Goal: Task Accomplishment & Management: Manage account settings

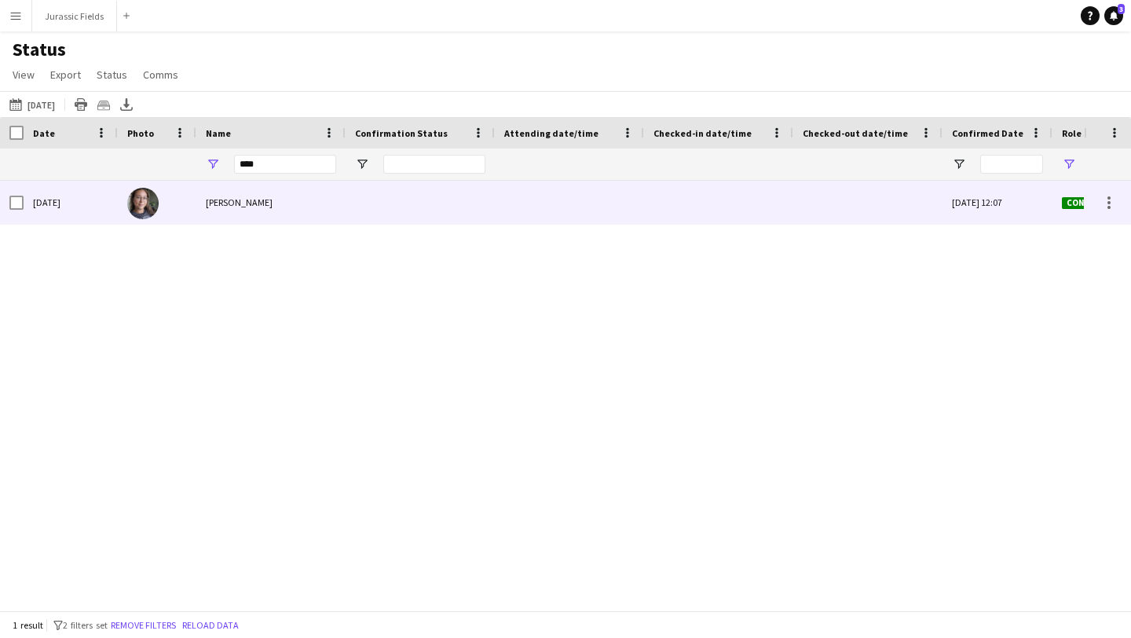
click at [686, 198] on div at bounding box center [719, 202] width 130 height 43
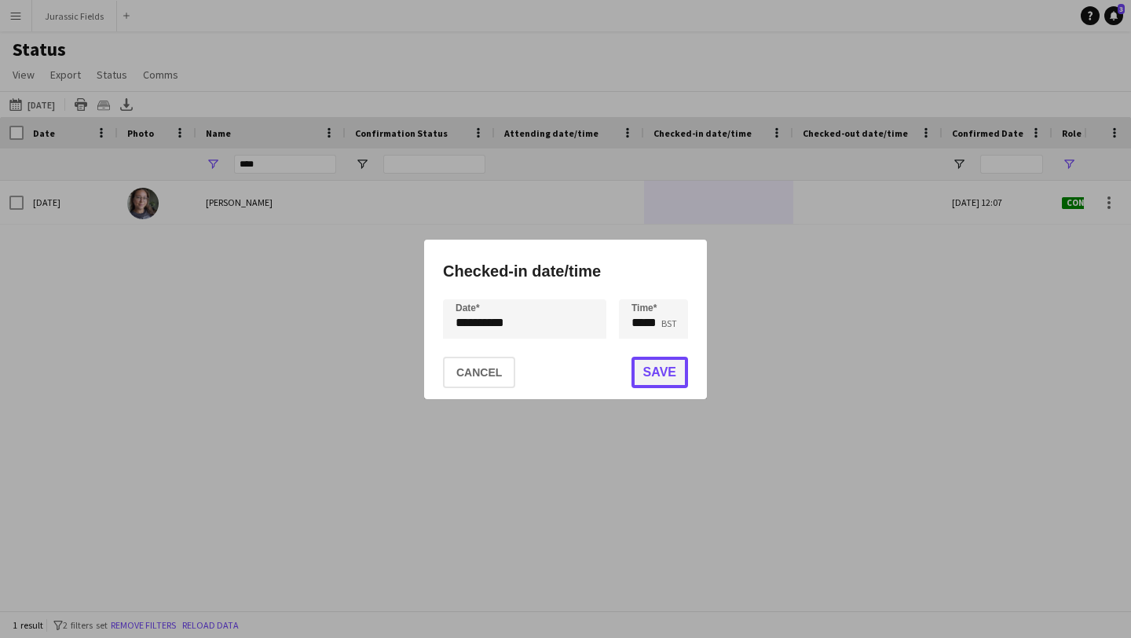
click at [671, 370] on button "Save" at bounding box center [660, 372] width 57 height 31
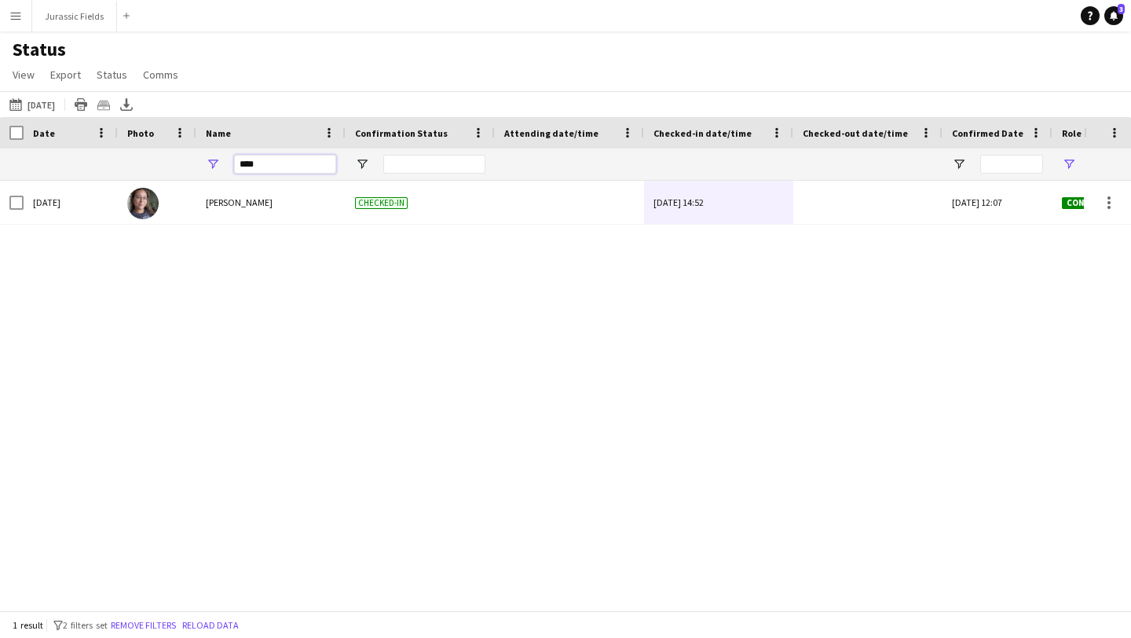
click at [278, 170] on input "****" at bounding box center [285, 164] width 102 height 19
type input "*"
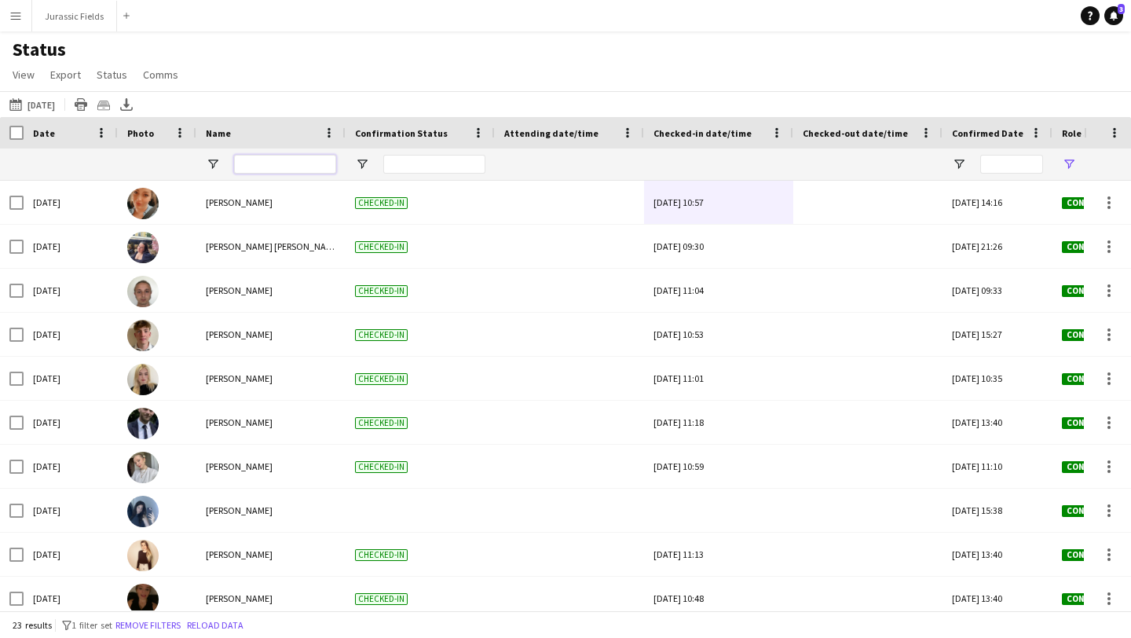
type input "*"
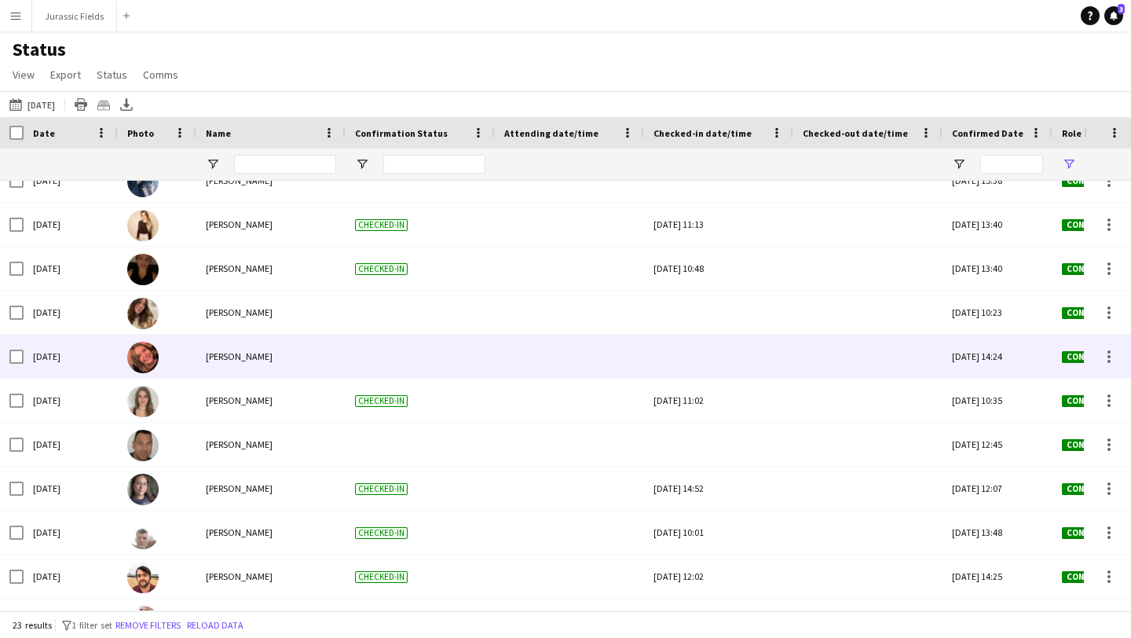
click at [461, 339] on div at bounding box center [420, 356] width 149 height 43
click at [394, 358] on div at bounding box center [420, 356] width 149 height 43
click at [686, 357] on div at bounding box center [719, 356] width 130 height 43
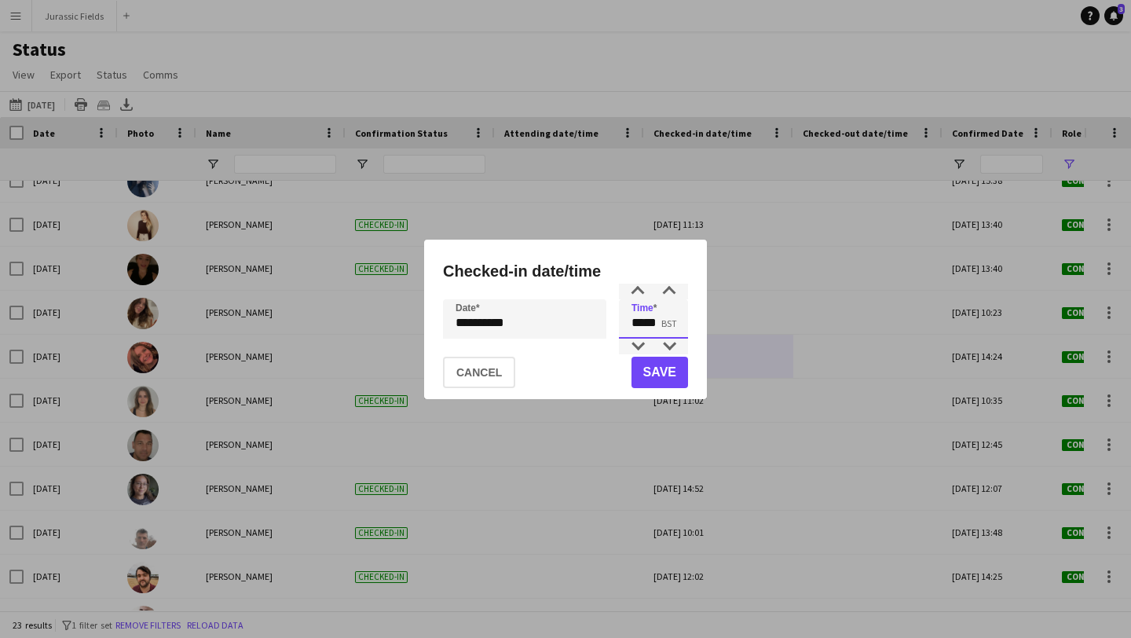
click at [676, 319] on input "*****" at bounding box center [653, 318] width 69 height 39
click at [659, 320] on input "*****" at bounding box center [653, 318] width 69 height 39
type input "*****"
click at [656, 358] on button "Save" at bounding box center [660, 372] width 57 height 31
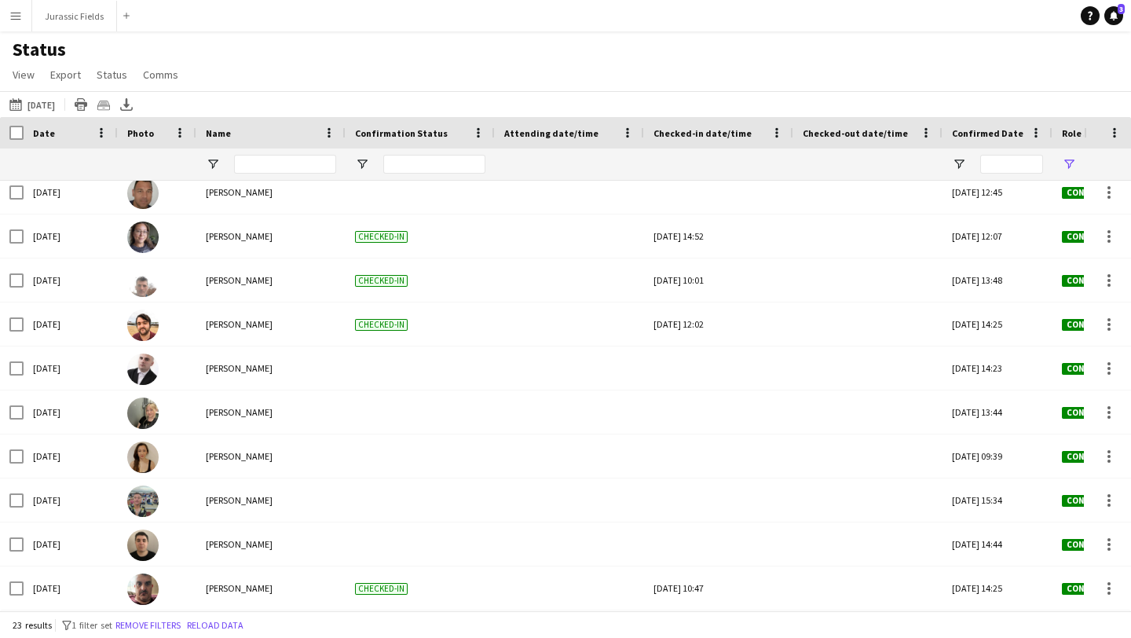
click at [1108, 38] on div "Status View Views Default view New view Update view Delete view Edit name Custo…" at bounding box center [565, 64] width 1131 height 53
click at [1115, 13] on icon at bounding box center [1114, 15] width 8 height 8
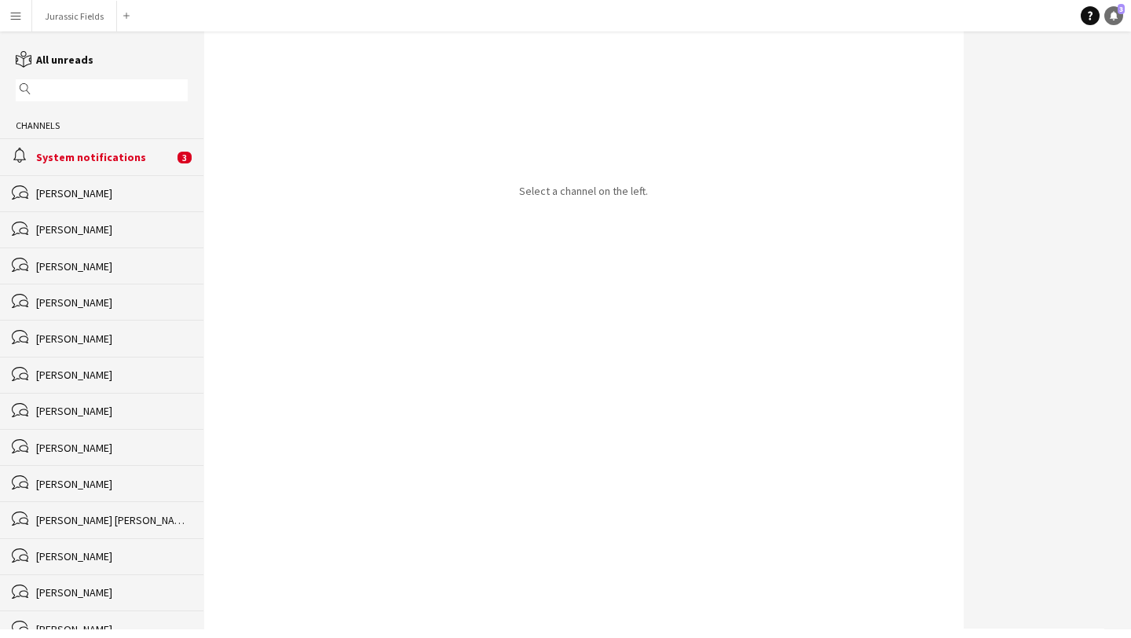
click at [1115, 13] on icon at bounding box center [1114, 15] width 8 height 8
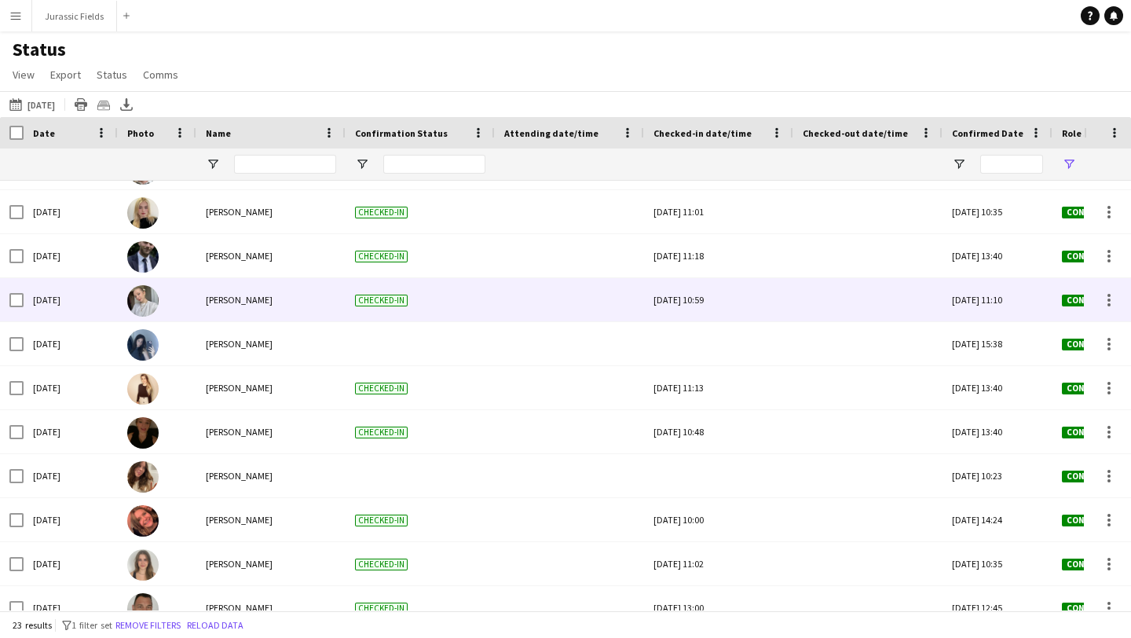
scroll to position [36, 0]
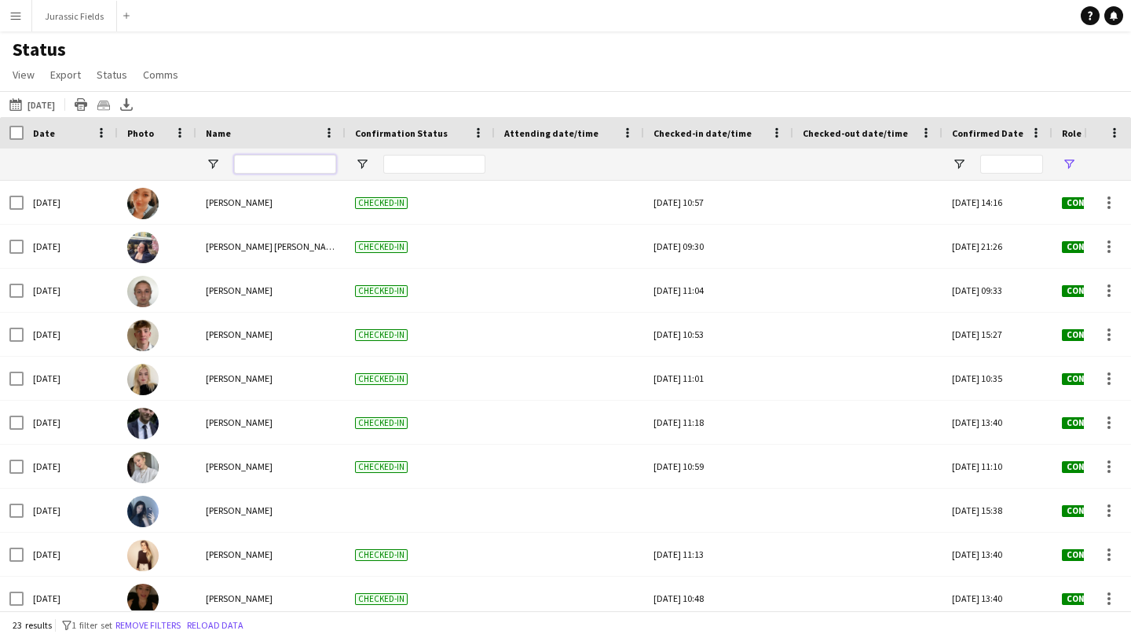
click at [257, 162] on input "Name Filter Input" at bounding box center [285, 164] width 102 height 19
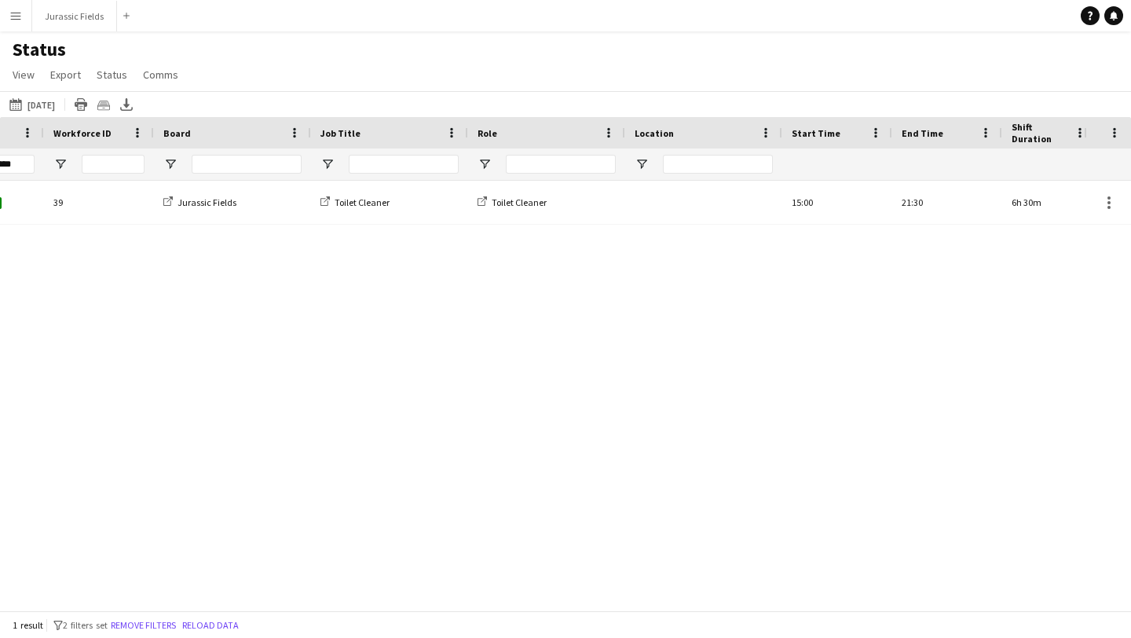
scroll to position [0, 849]
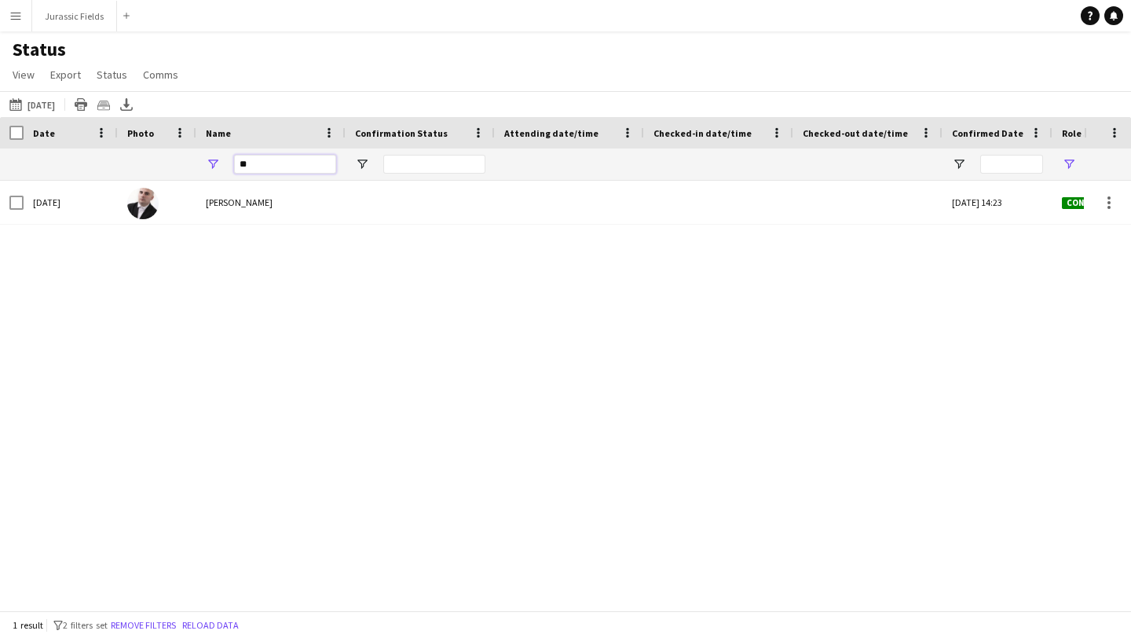
type input "*"
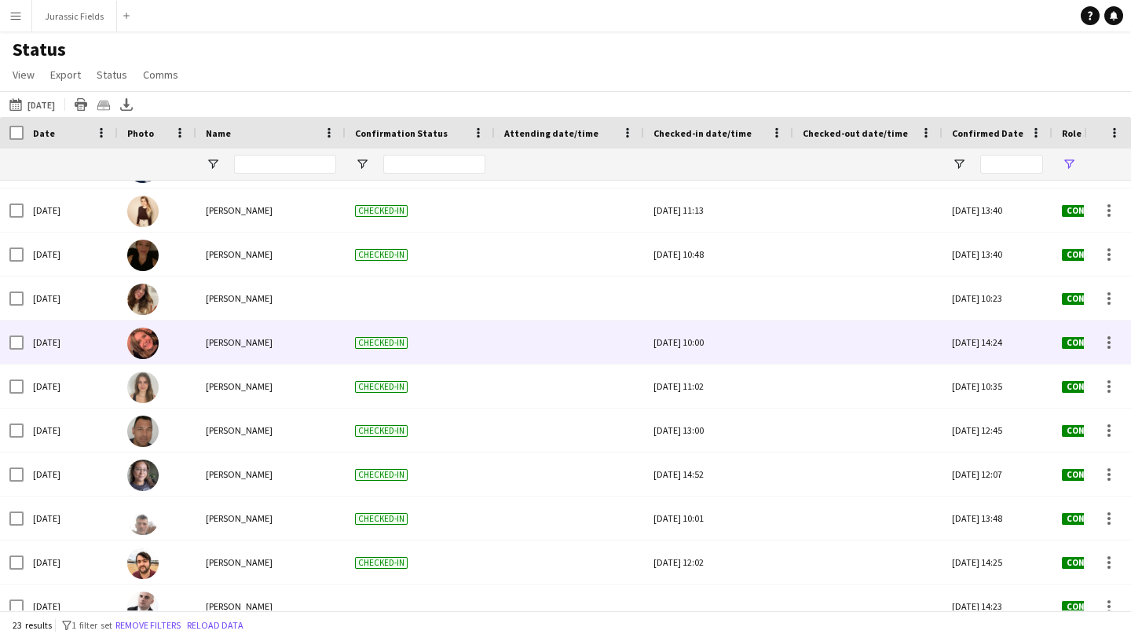
scroll to position [343, 0]
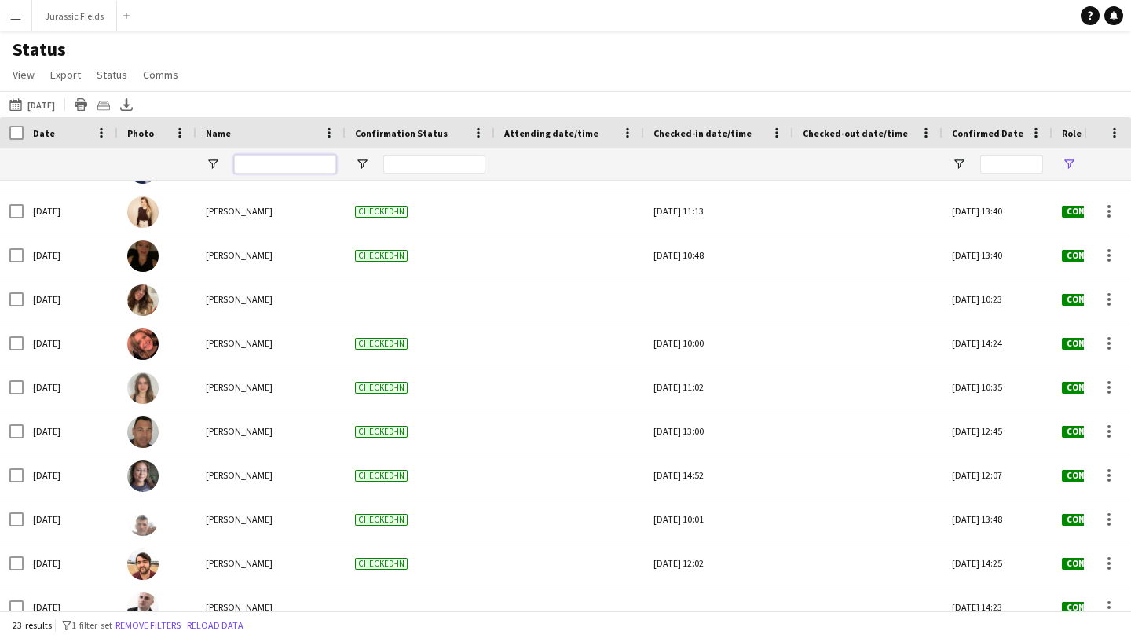
click at [265, 160] on input "Name Filter Input" at bounding box center [285, 164] width 102 height 19
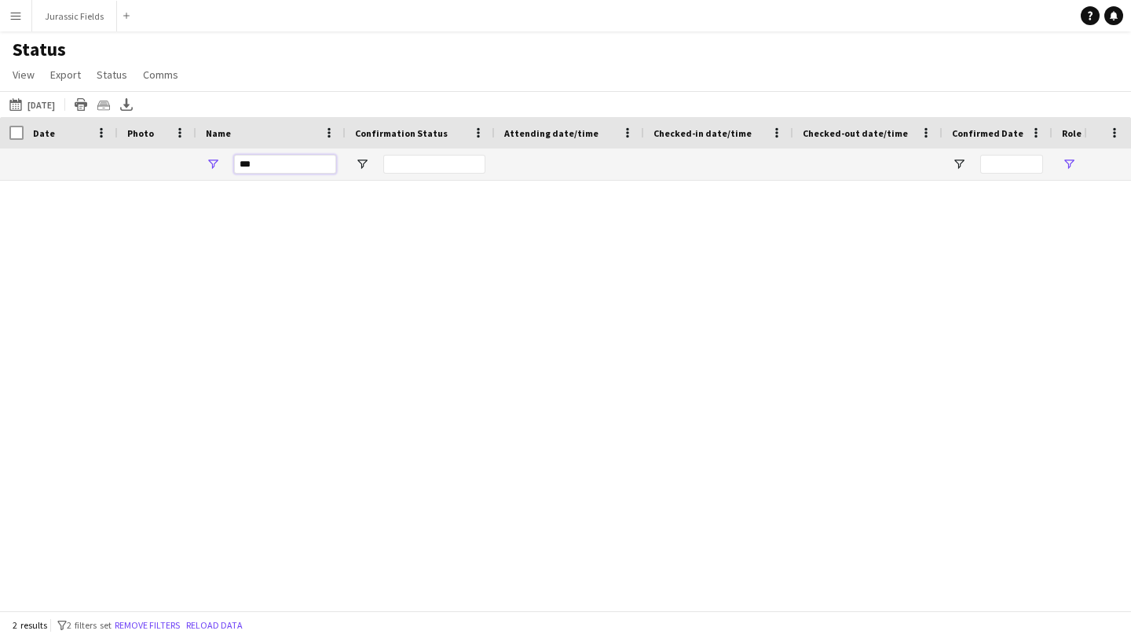
scroll to position [0, 0]
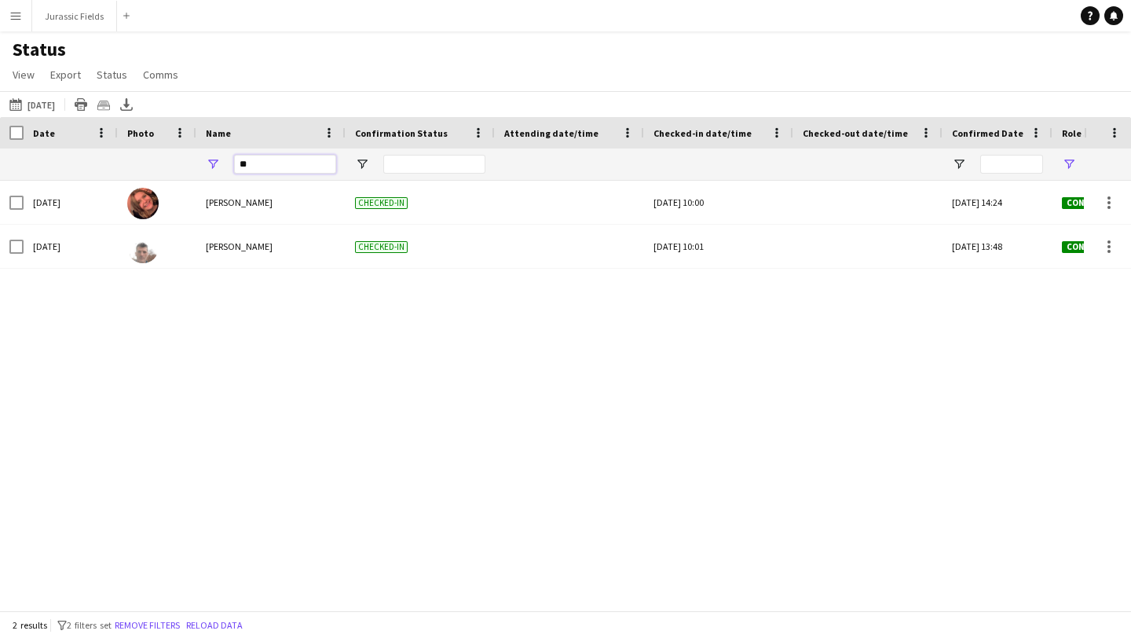
type input "*"
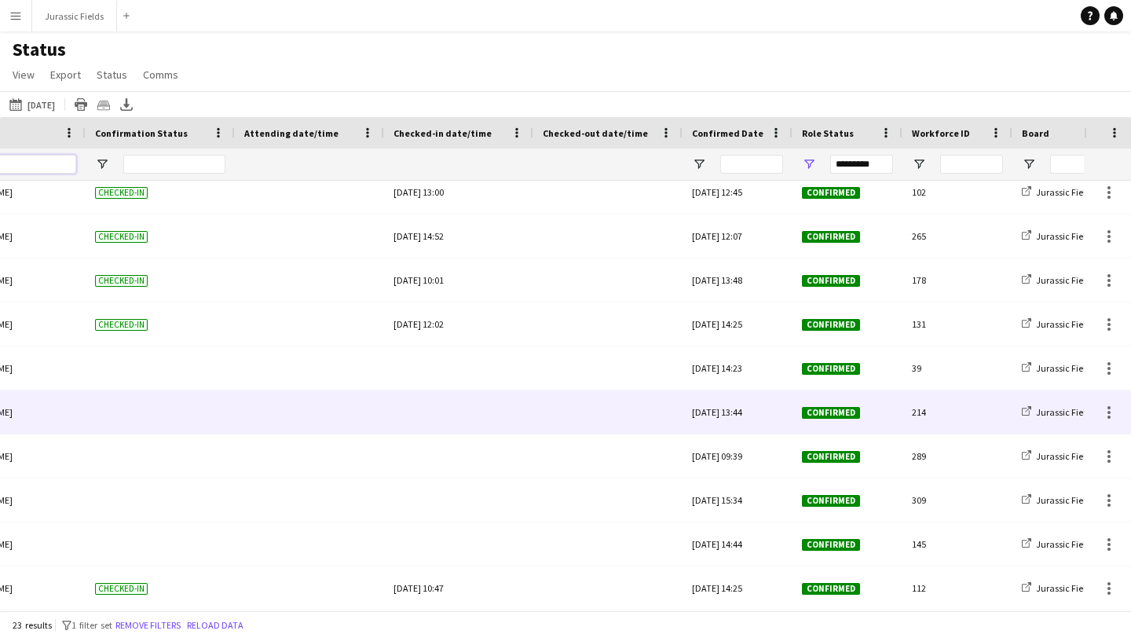
scroll to position [0, 503]
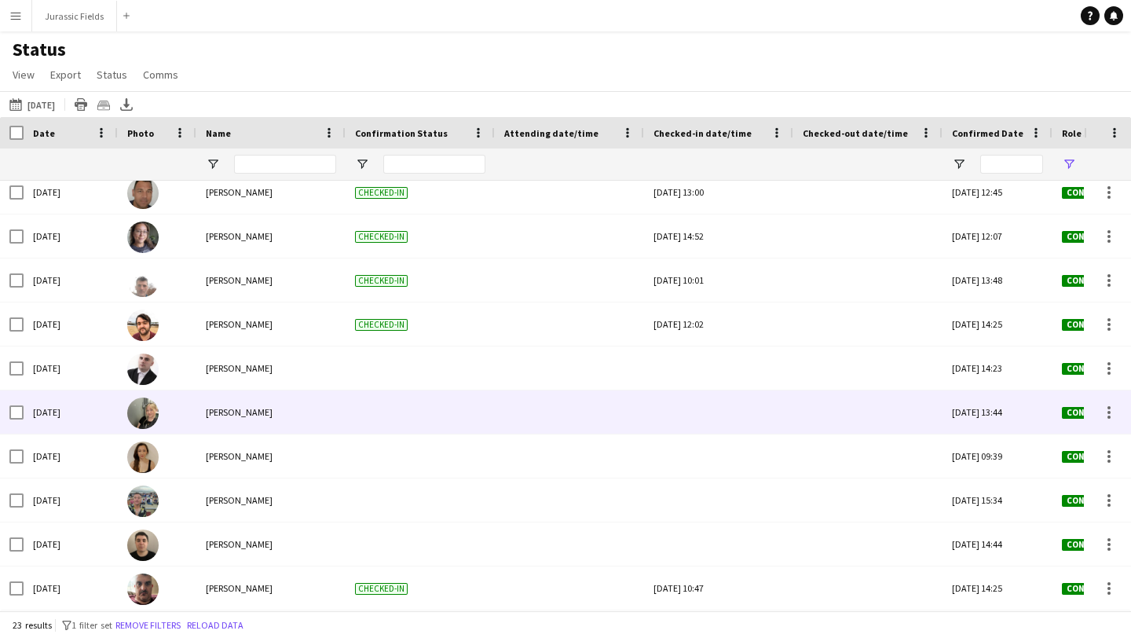
click at [727, 415] on div at bounding box center [719, 411] width 130 height 43
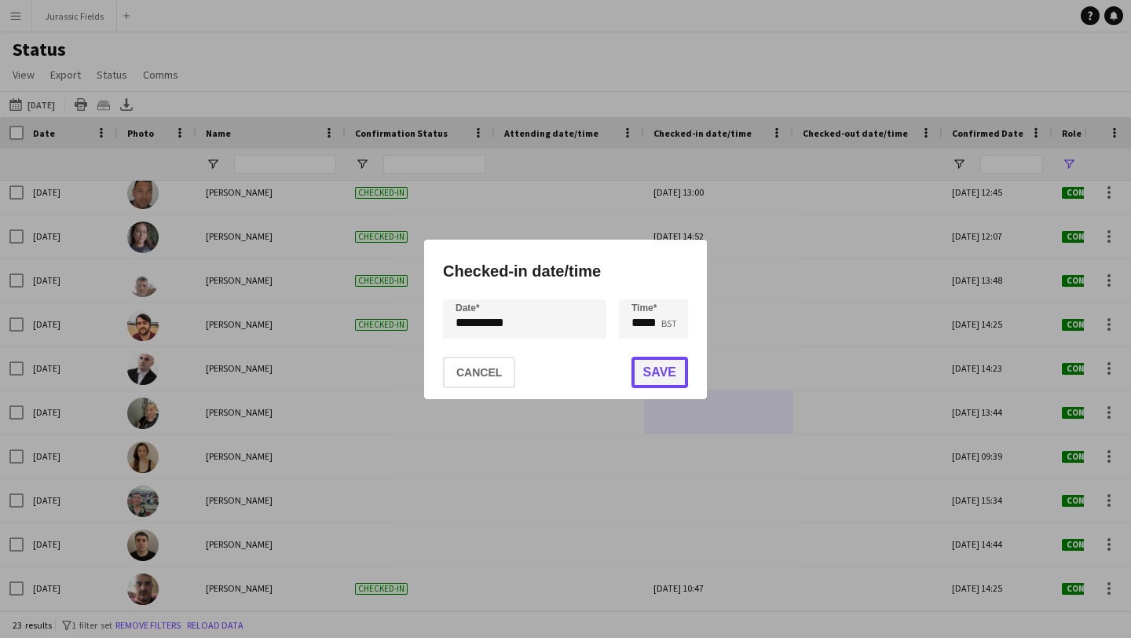
click at [661, 373] on button "Save" at bounding box center [660, 372] width 57 height 31
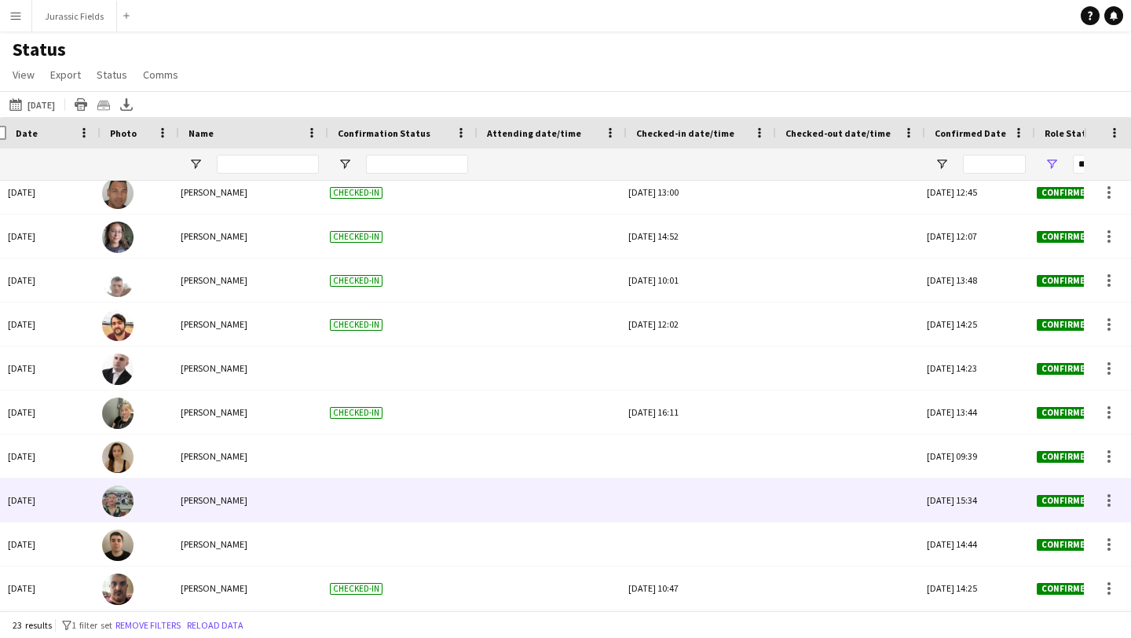
scroll to position [0, 25]
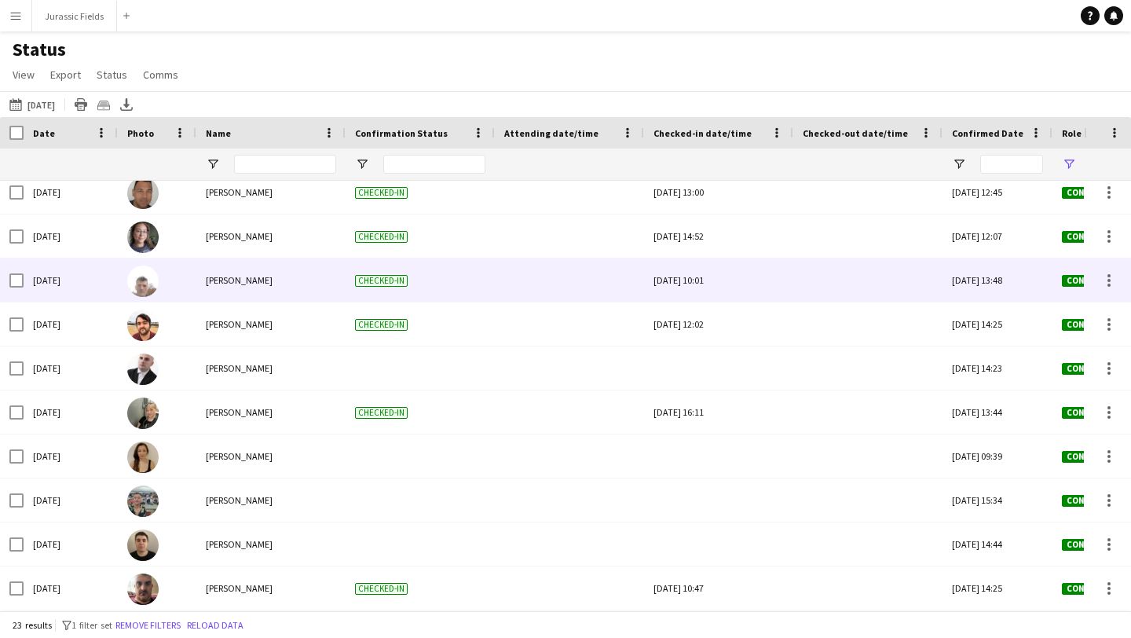
click at [1120, 287] on div at bounding box center [1107, 279] width 47 height 43
click at [1108, 276] on div at bounding box center [1109, 275] width 3 height 3
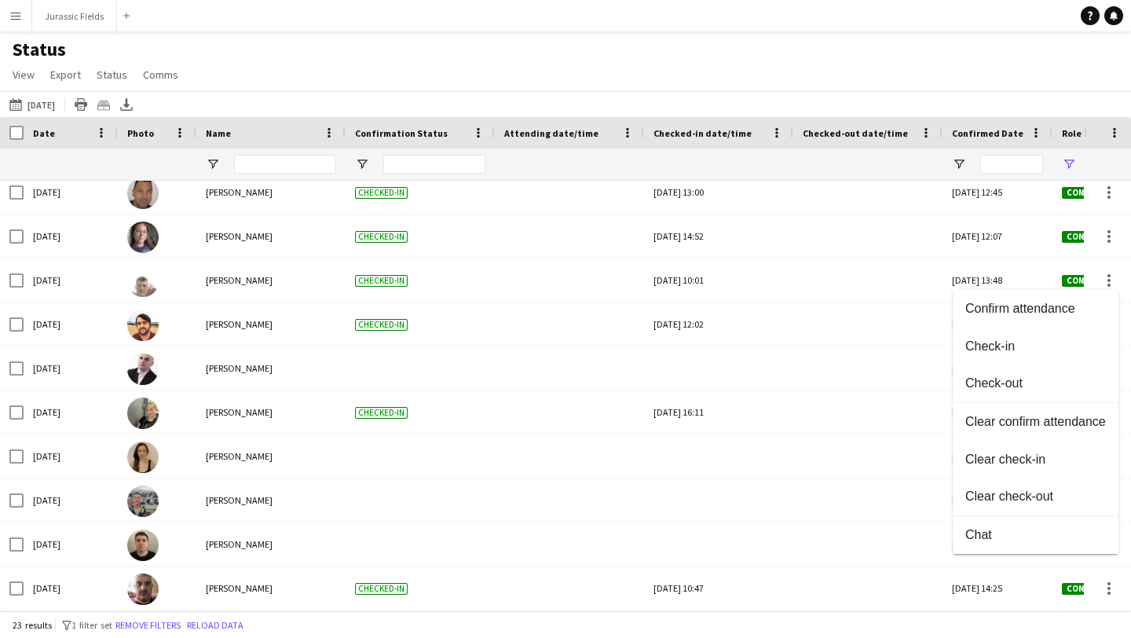
click at [847, 322] on div at bounding box center [565, 319] width 1131 height 638
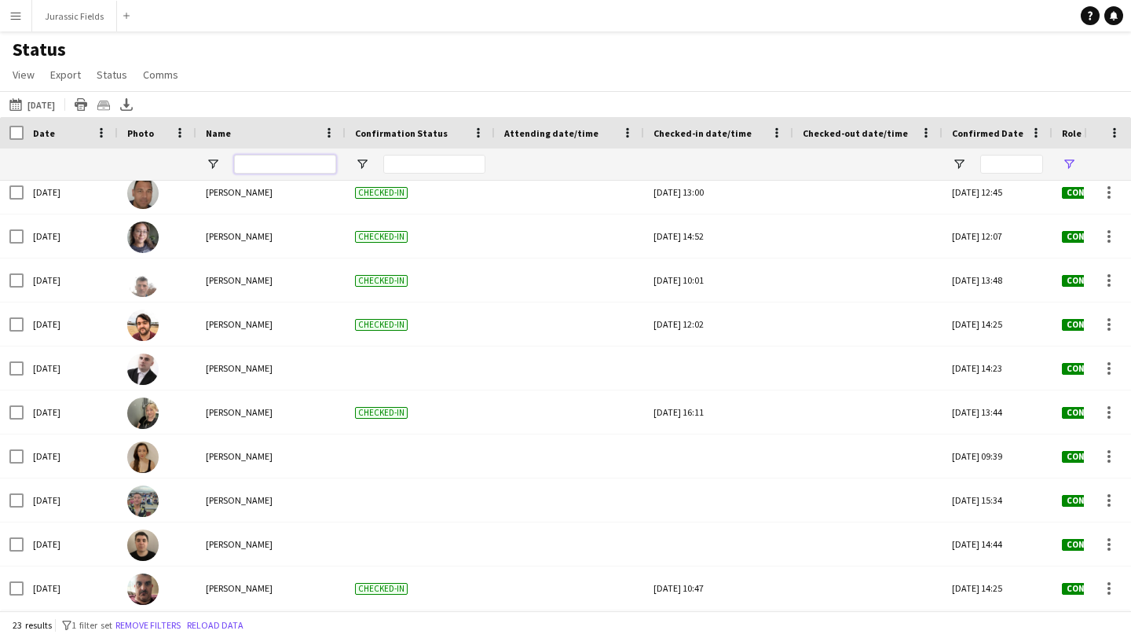
click at [315, 164] on input "Name Filter Input" at bounding box center [285, 164] width 102 height 19
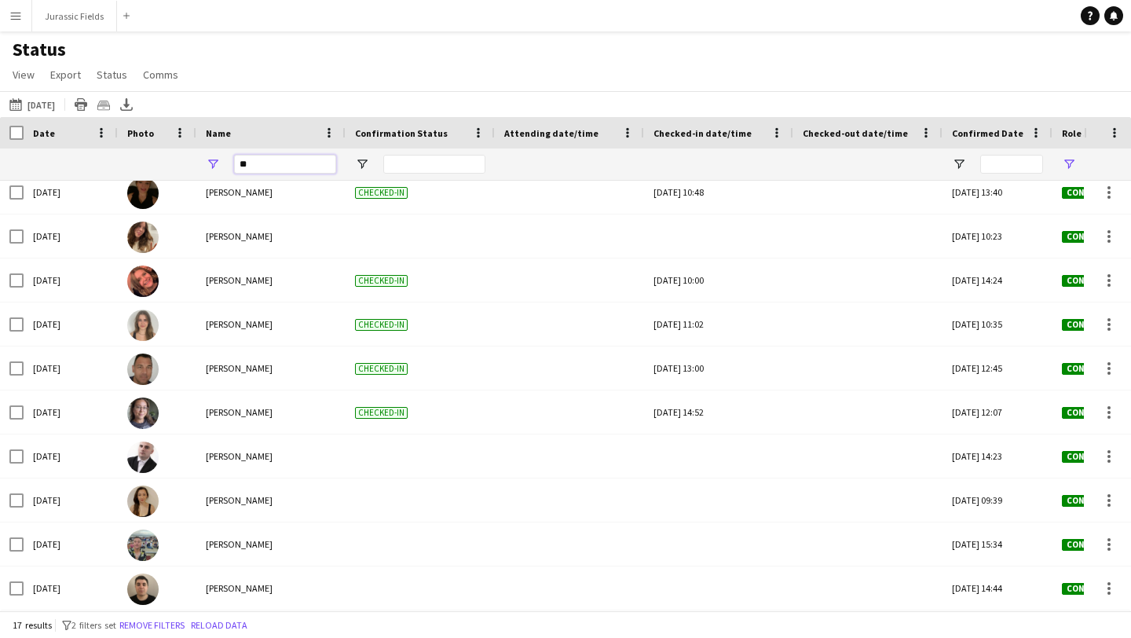
scroll to position [0, 0]
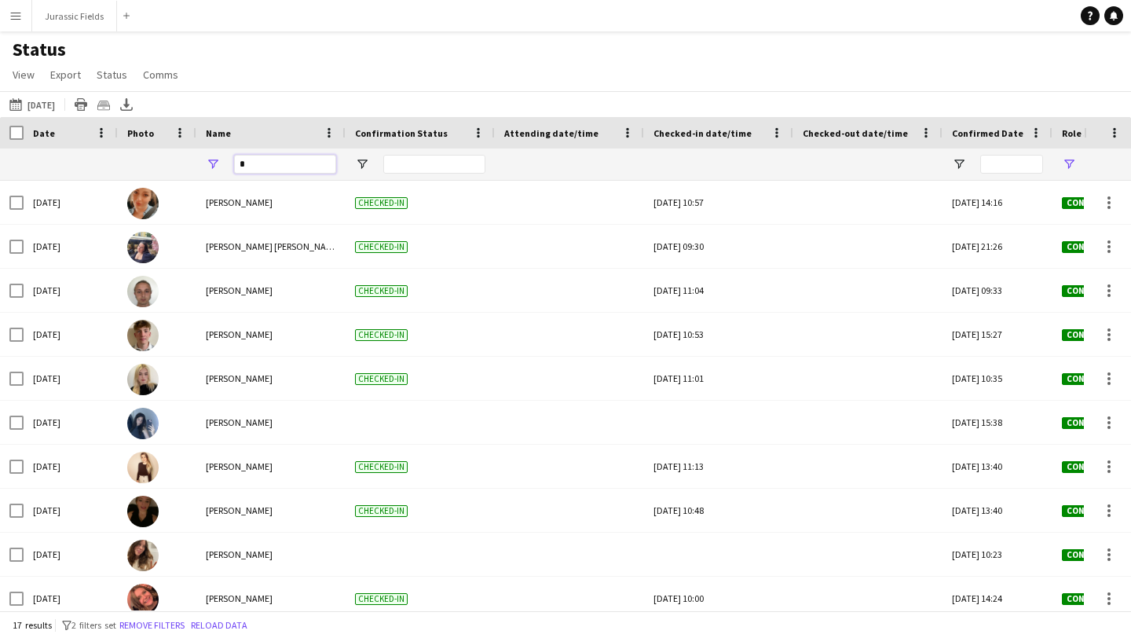
type input "*"
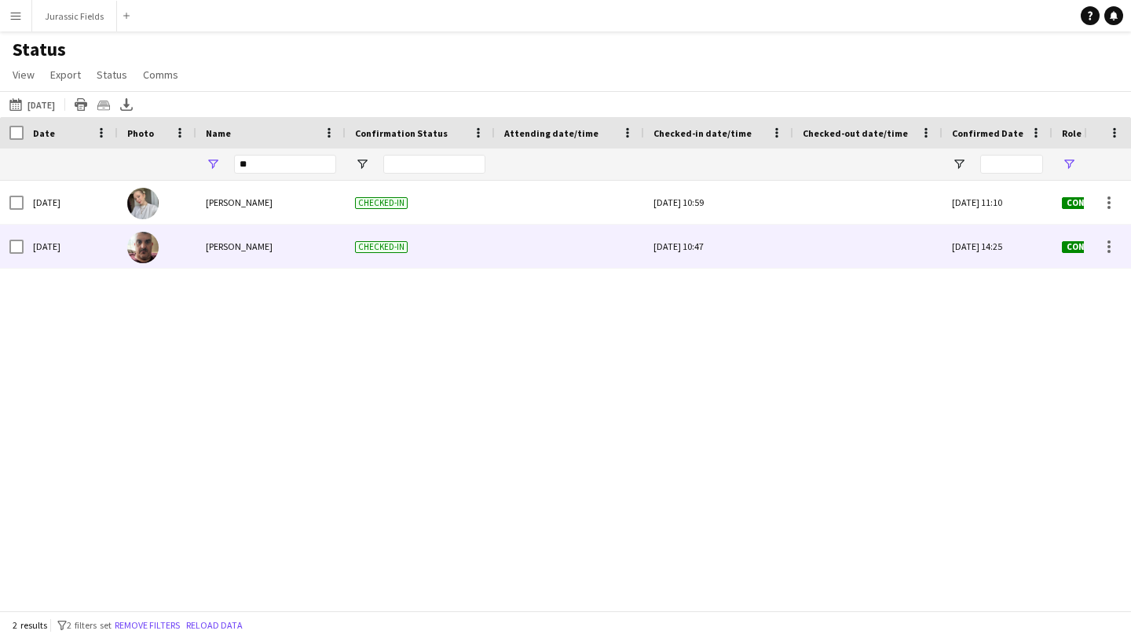
click at [822, 244] on div at bounding box center [868, 246] width 130 height 43
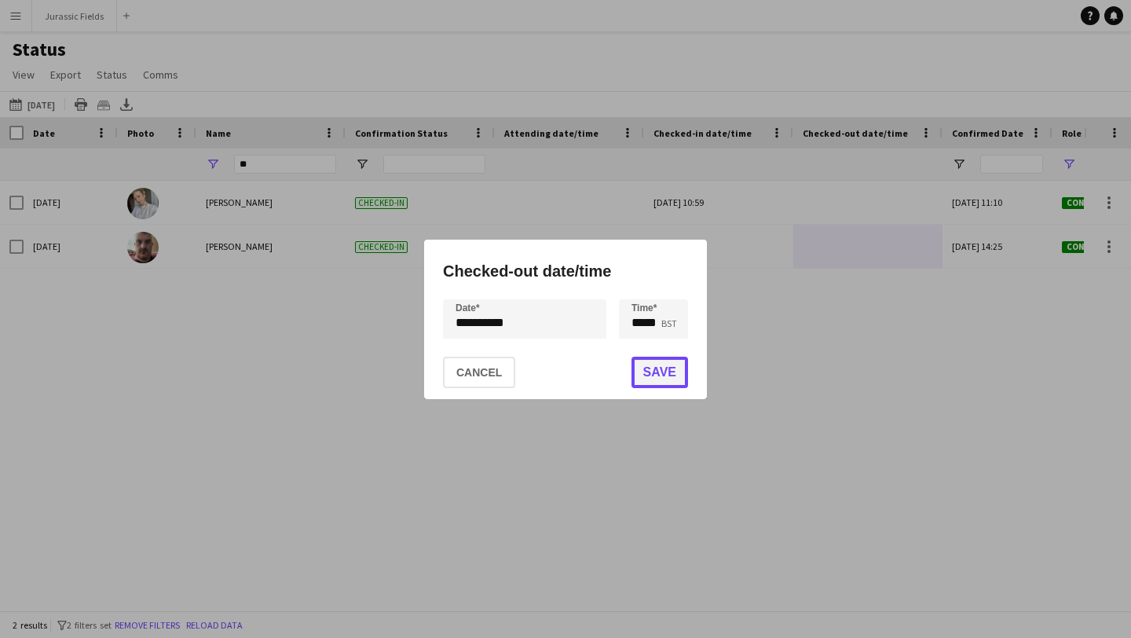
click at [658, 379] on button "Save" at bounding box center [660, 372] width 57 height 31
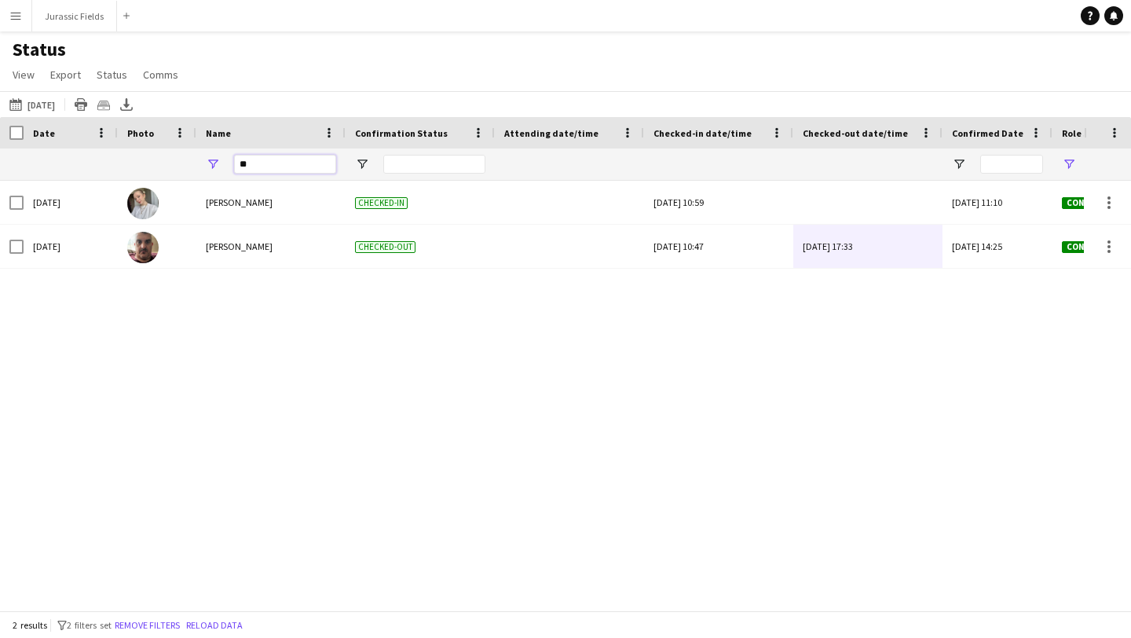
click at [284, 167] on input "**" at bounding box center [285, 164] width 102 height 19
type input "*"
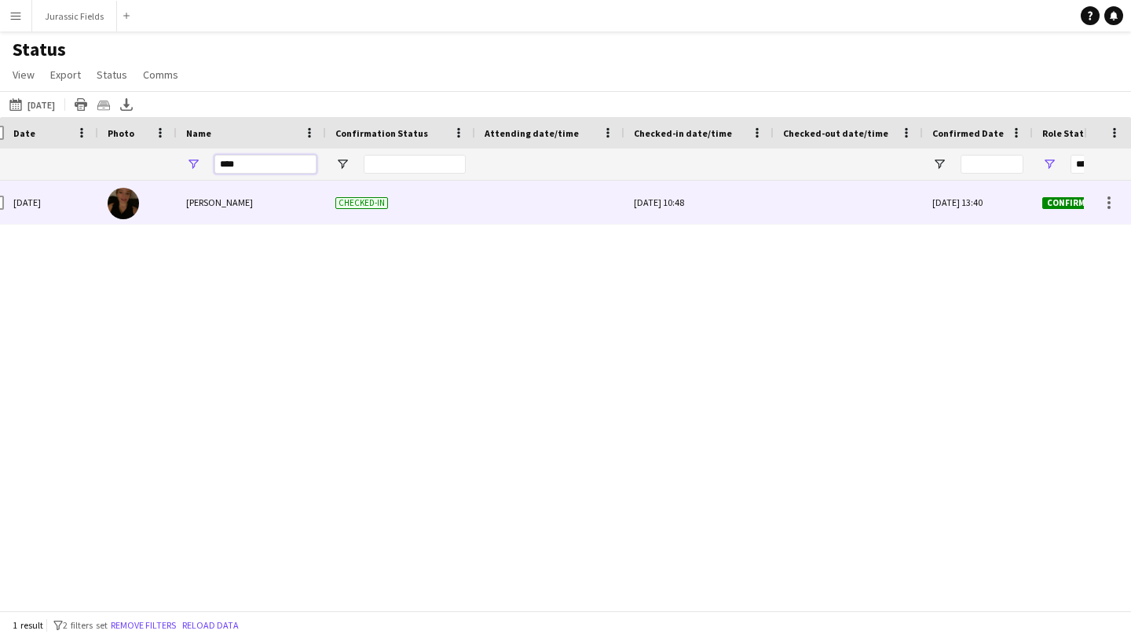
scroll to position [0, 25]
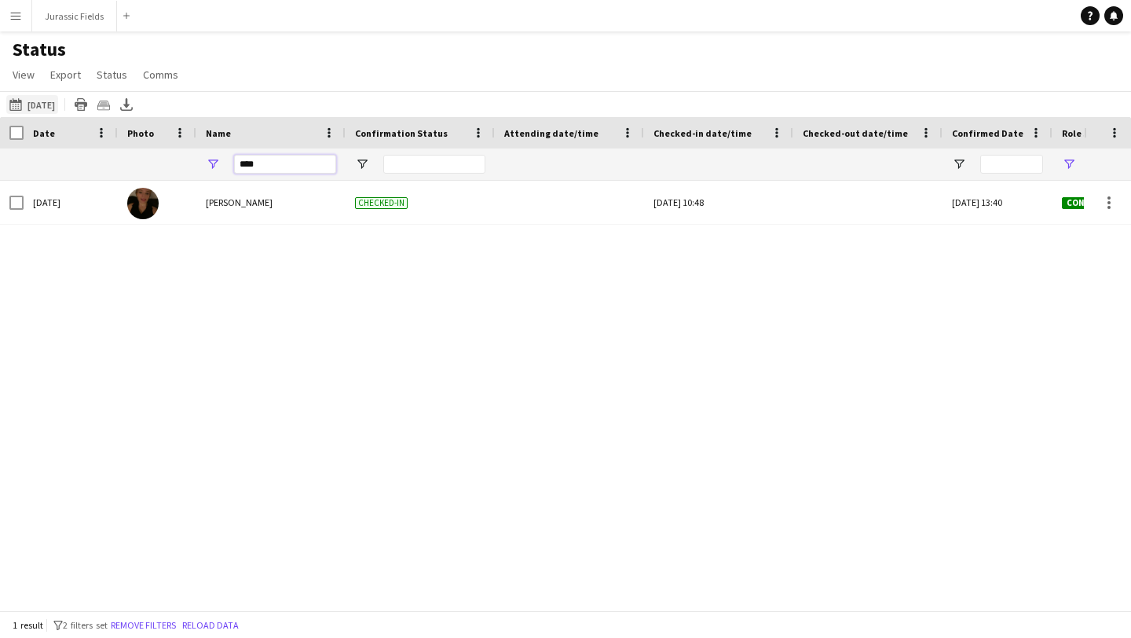
type input "****"
click at [46, 97] on button "[DATE] [DATE]" at bounding box center [32, 104] width 52 height 19
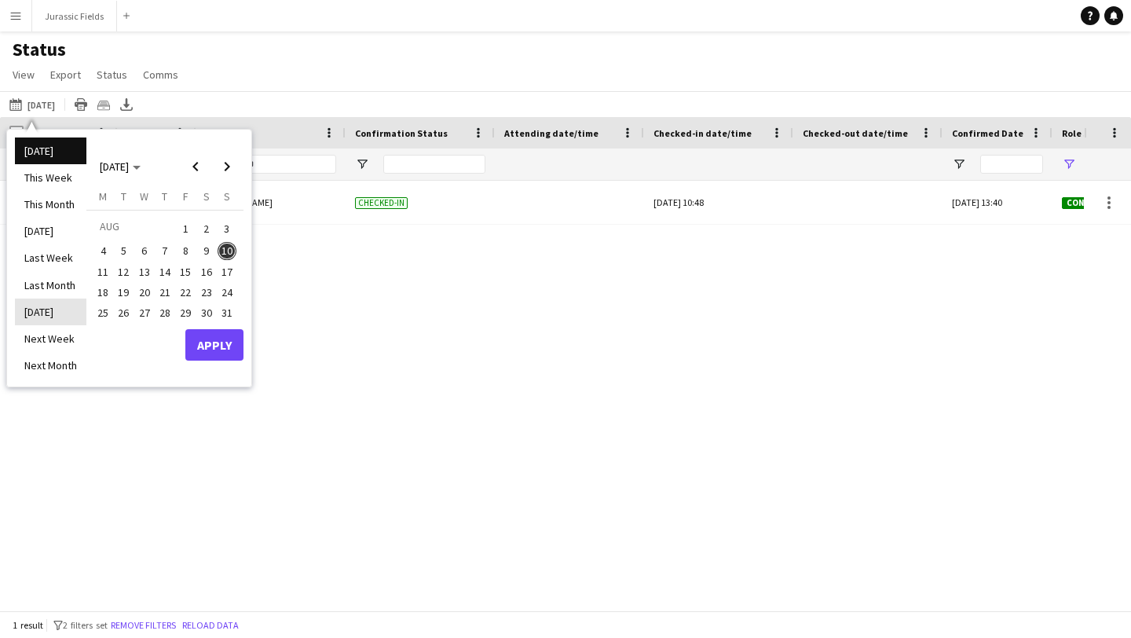
click at [50, 313] on li "[DATE]" at bounding box center [50, 311] width 71 height 27
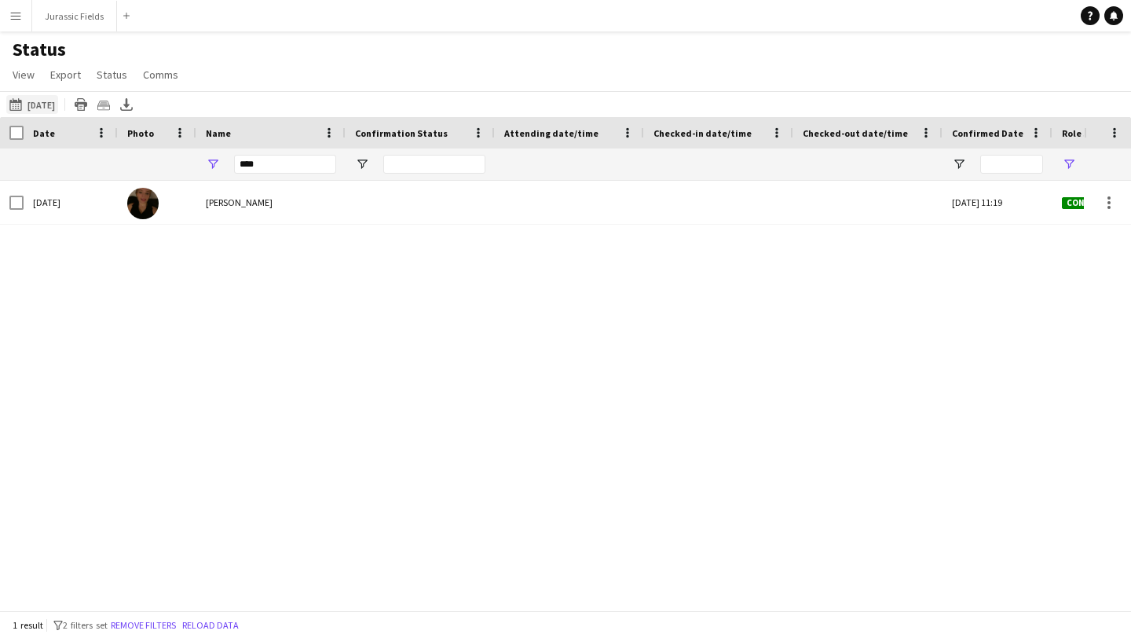
click at [40, 106] on button "[DATE] [DATE]" at bounding box center [32, 104] width 52 height 19
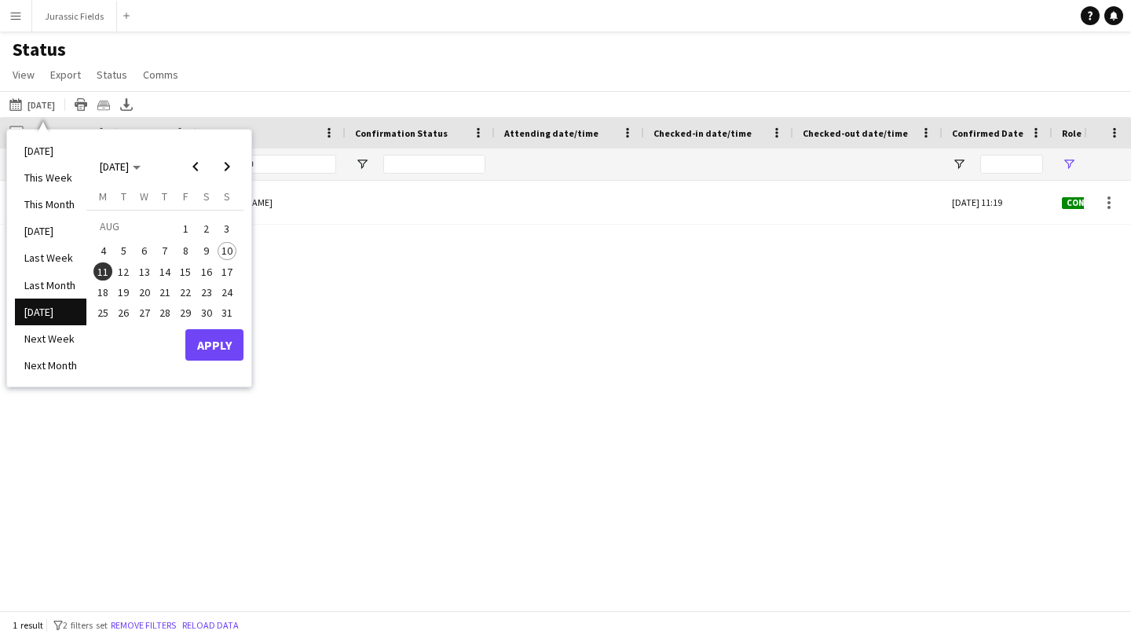
click at [378, 331] on div "26 Confirmed [DATE] 11:19 [PERSON_NAME] [DATE]" at bounding box center [542, 396] width 1084 height 430
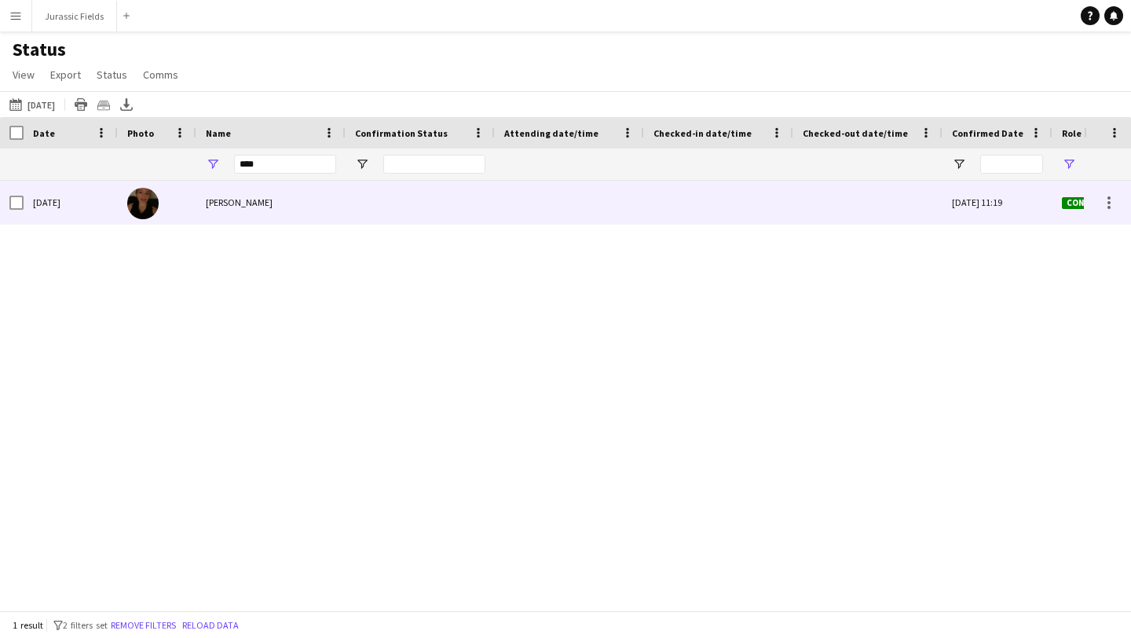
click at [234, 200] on span "[PERSON_NAME]" at bounding box center [239, 202] width 67 height 12
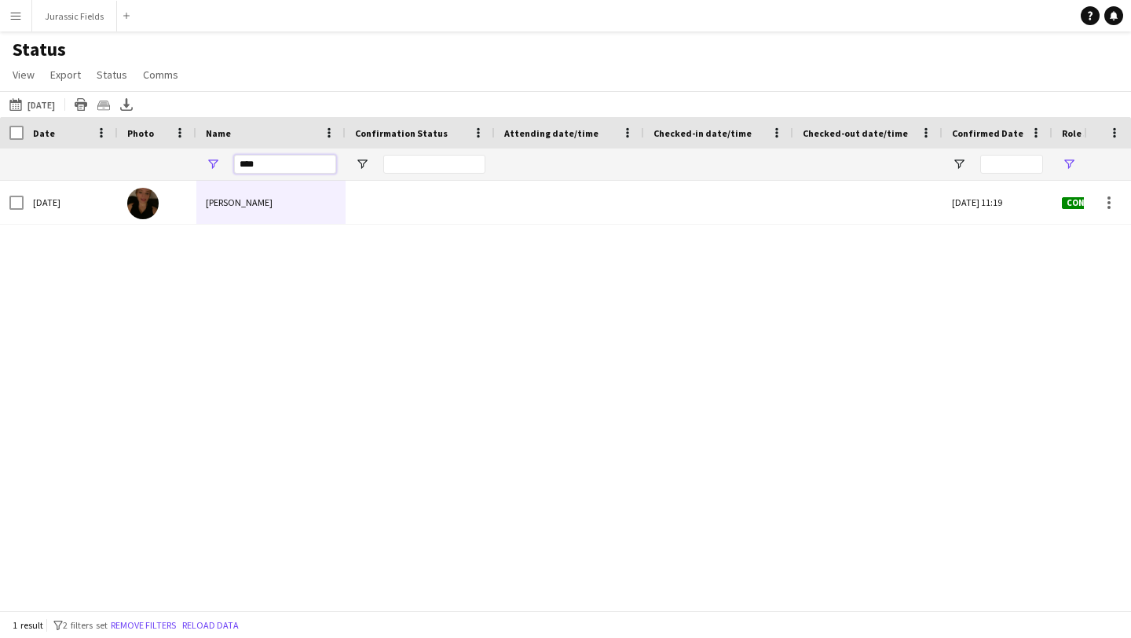
click at [269, 165] on input "****" at bounding box center [285, 164] width 102 height 19
type input "*"
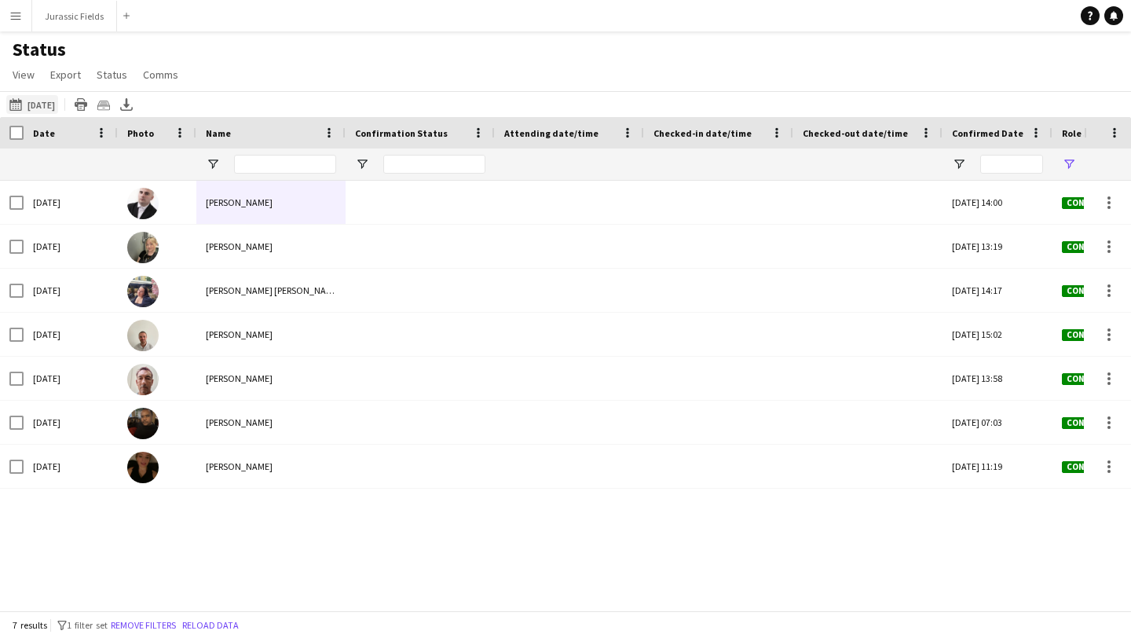
click at [56, 108] on button "[DATE] [DATE]" at bounding box center [32, 104] width 52 height 19
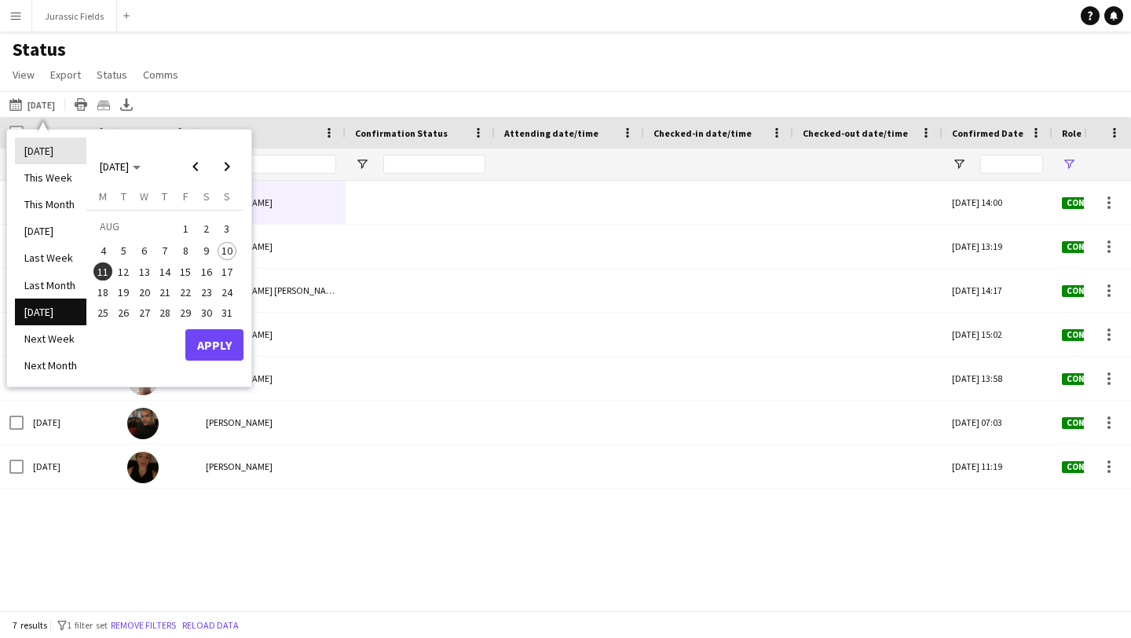
click at [36, 156] on li "[DATE]" at bounding box center [50, 150] width 71 height 27
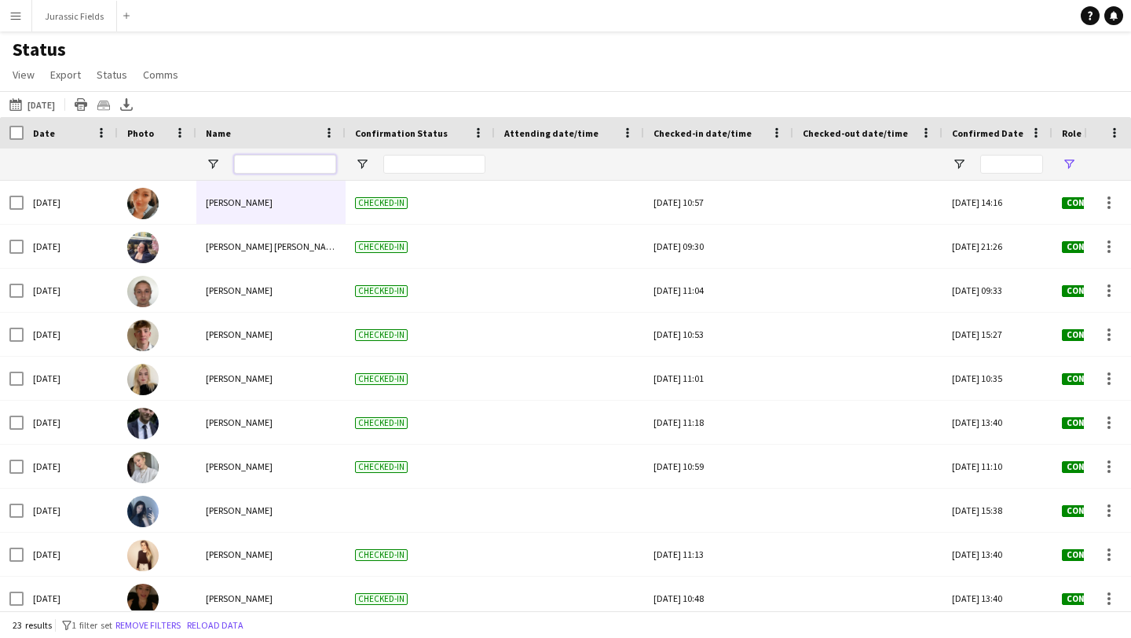
click at [300, 164] on input "Name Filter Input" at bounding box center [285, 164] width 102 height 19
